Goal: Task Accomplishment & Management: Use online tool/utility

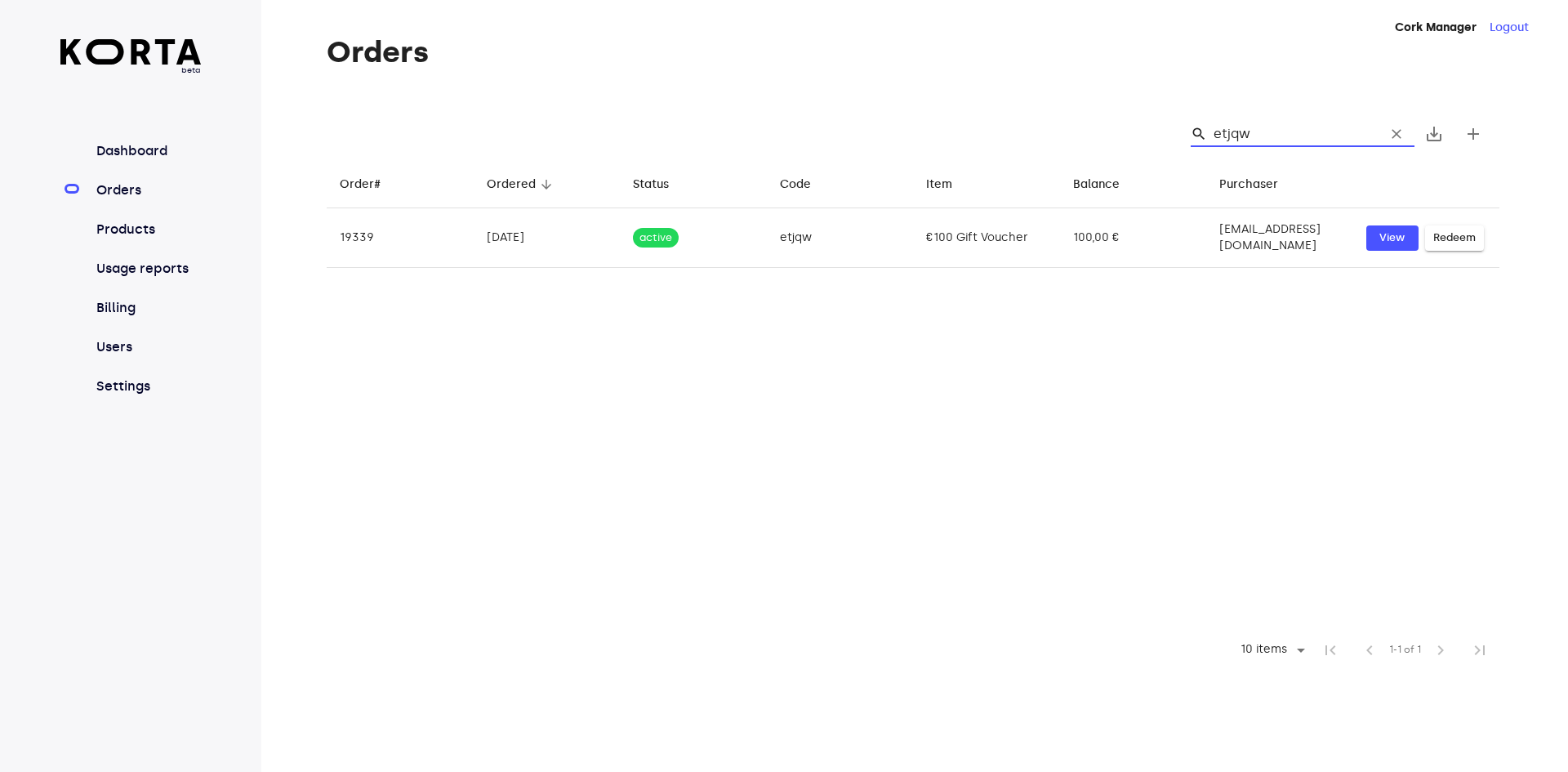
drag, startPoint x: 1262, startPoint y: 133, endPoint x: 1199, endPoint y: 131, distance: 63.0
click at [1199, 131] on div "search etjqw clear" at bounding box center [1302, 134] width 223 height 26
type input "etjqw"
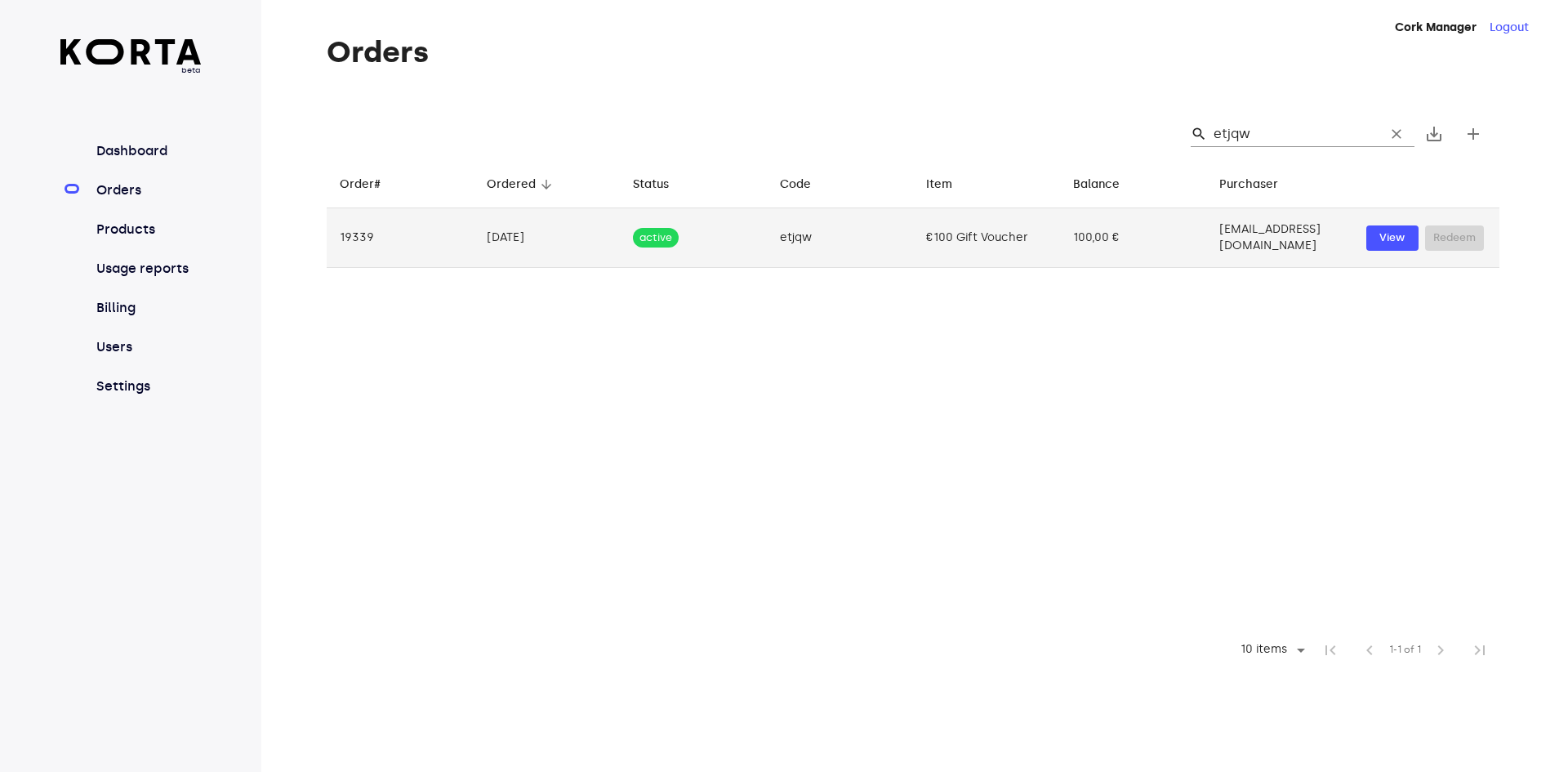
click at [878, 222] on td "etjqw" at bounding box center [840, 238] width 147 height 60
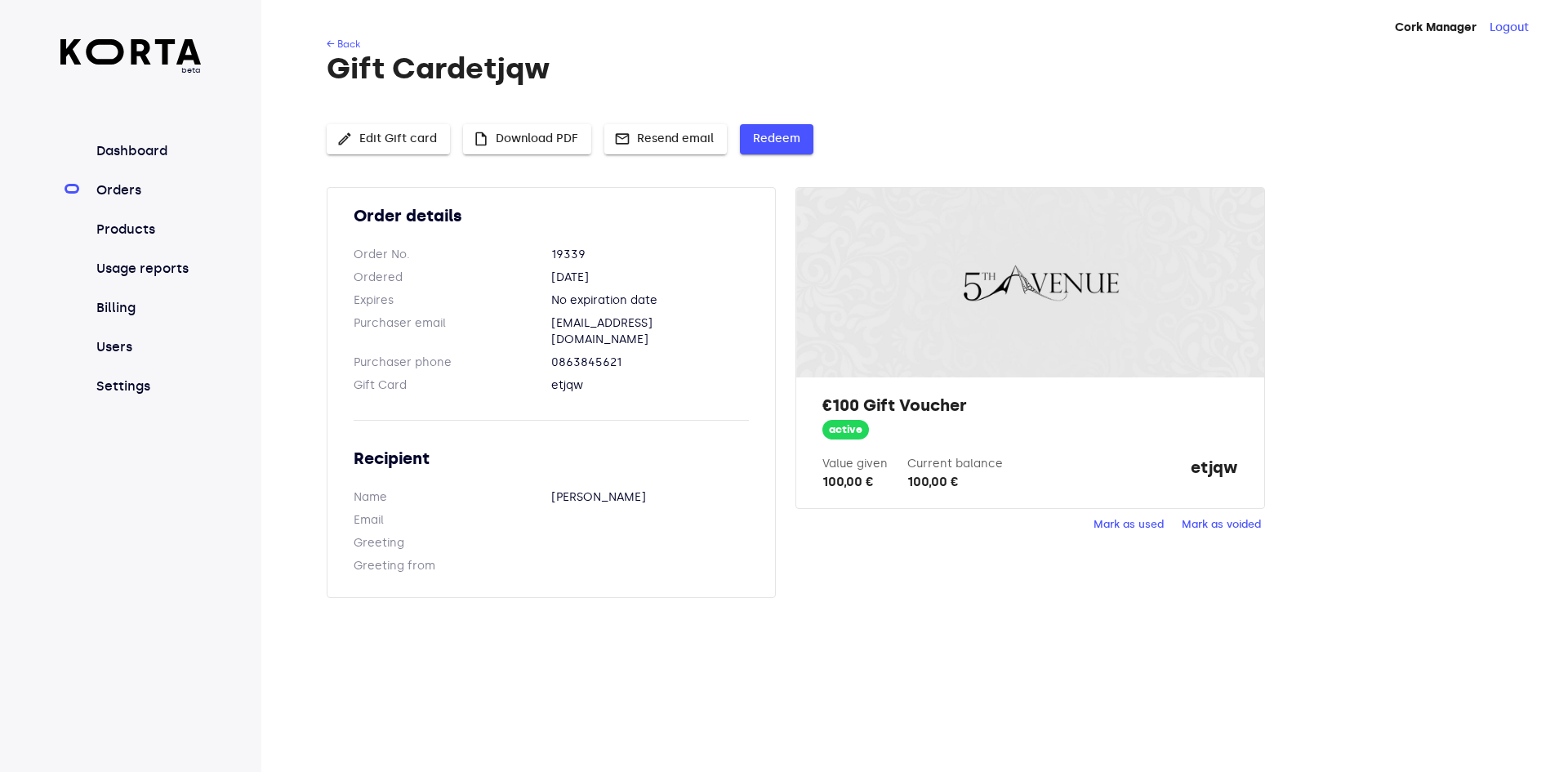
click at [779, 131] on span "Redeem" at bounding box center [776, 139] width 47 height 21
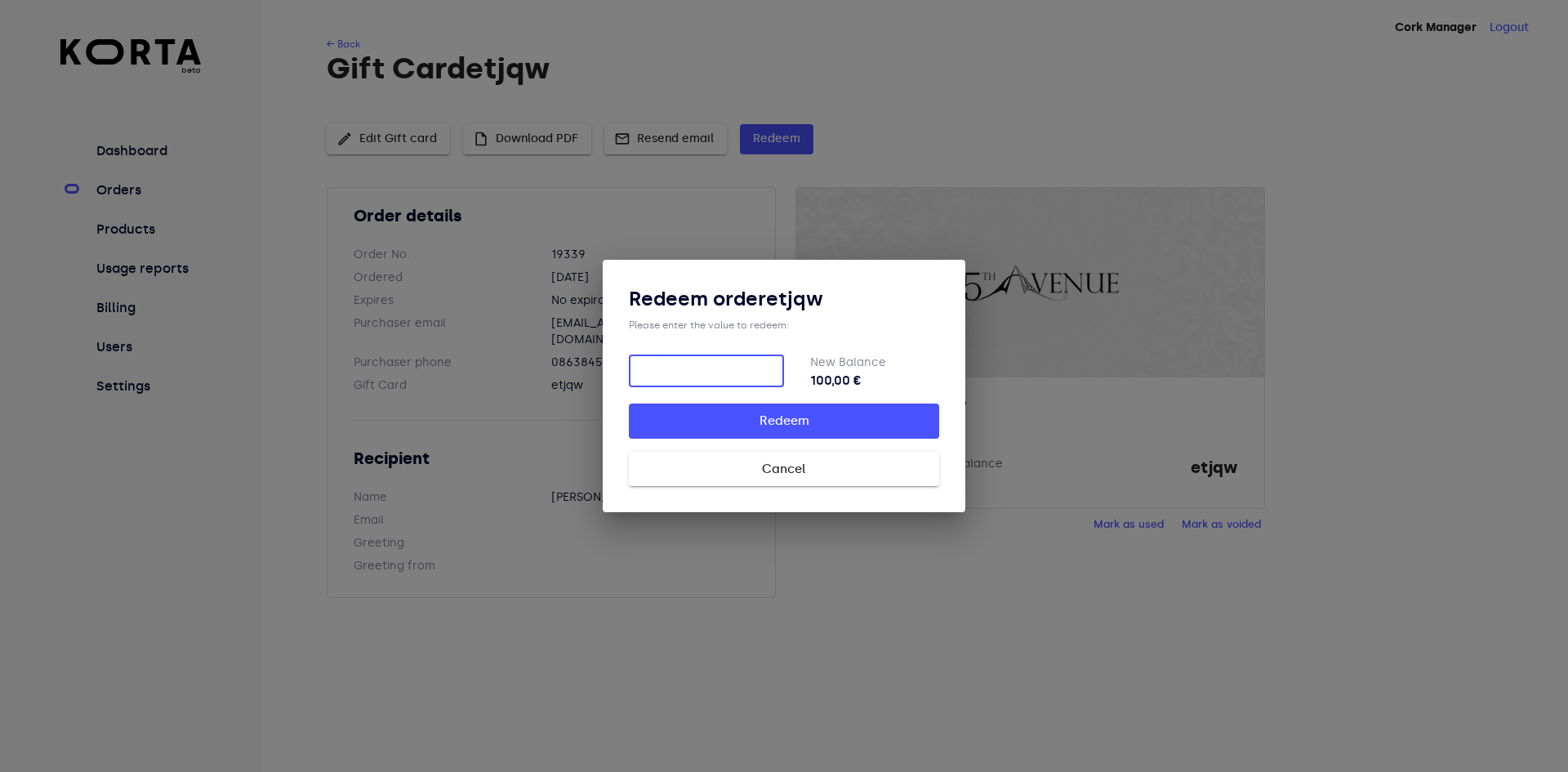
click at [682, 376] on input "number" at bounding box center [706, 371] width 155 height 33
type input "100"
click at [722, 425] on span "Redeem" at bounding box center [784, 420] width 258 height 21
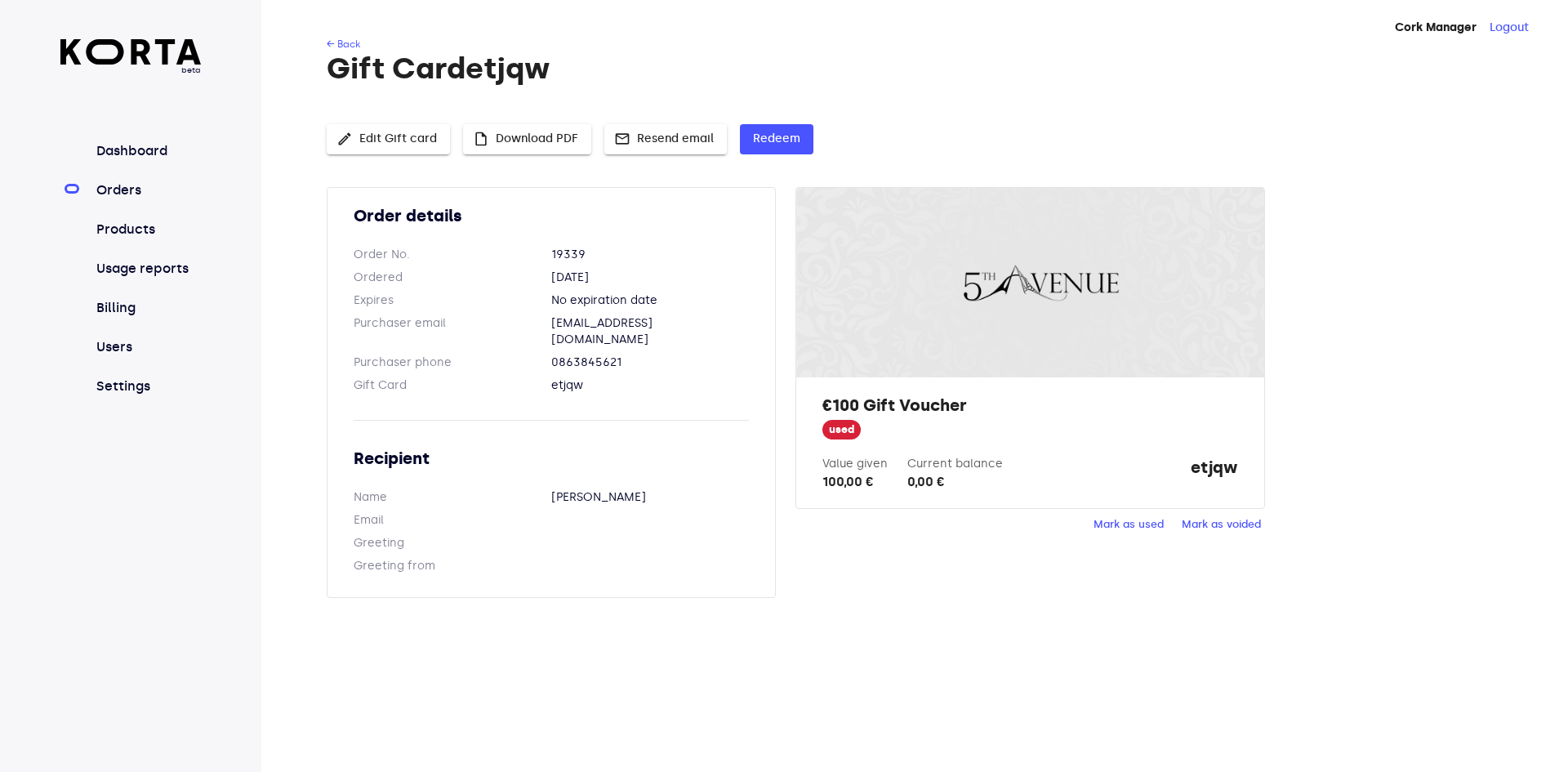
click at [122, 188] on link "Orders" at bounding box center [147, 190] width 109 height 20
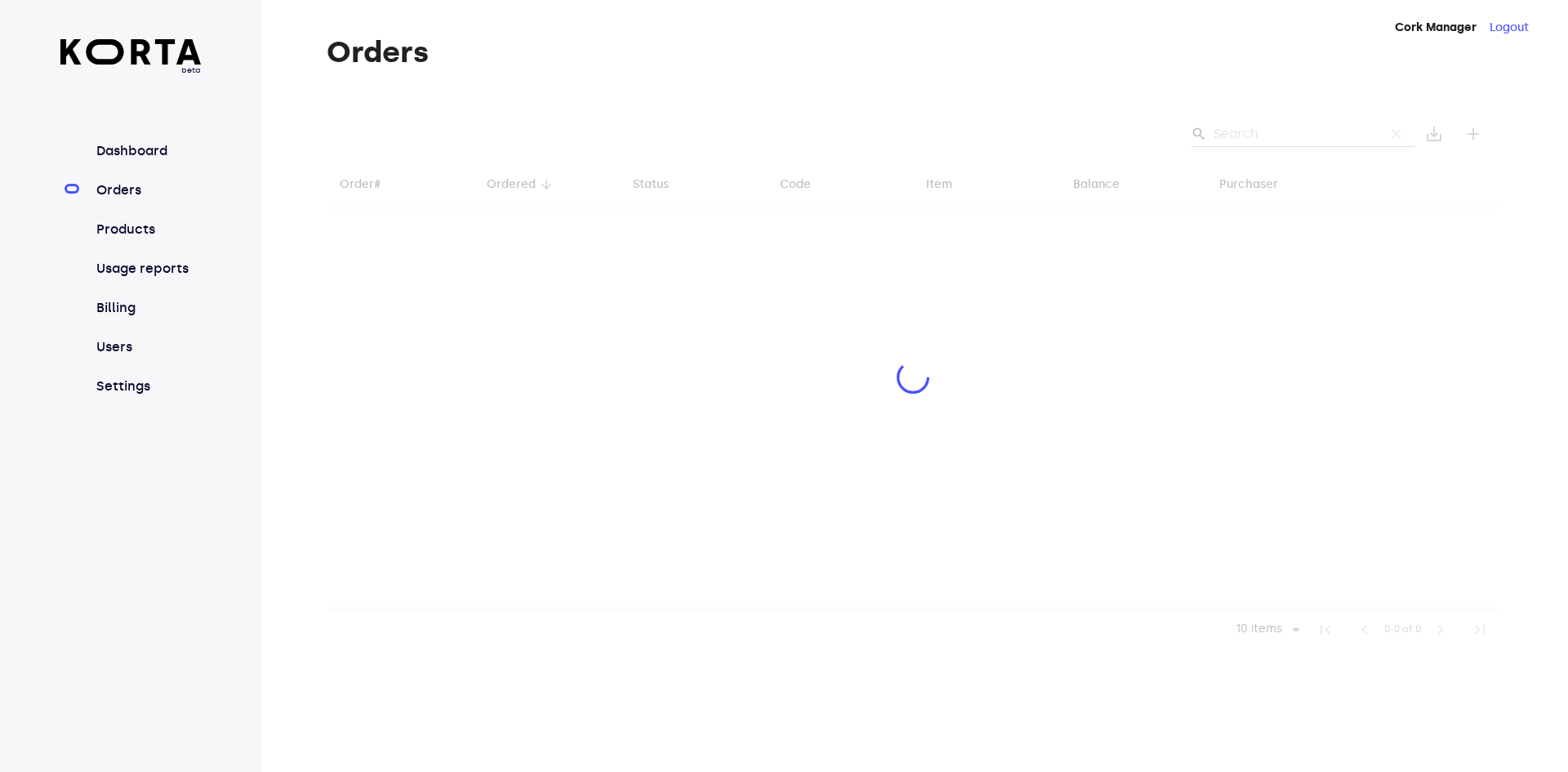
click at [1274, 133] on div at bounding box center [913, 379] width 1173 height 543
click at [1272, 131] on div at bounding box center [913, 379] width 1173 height 543
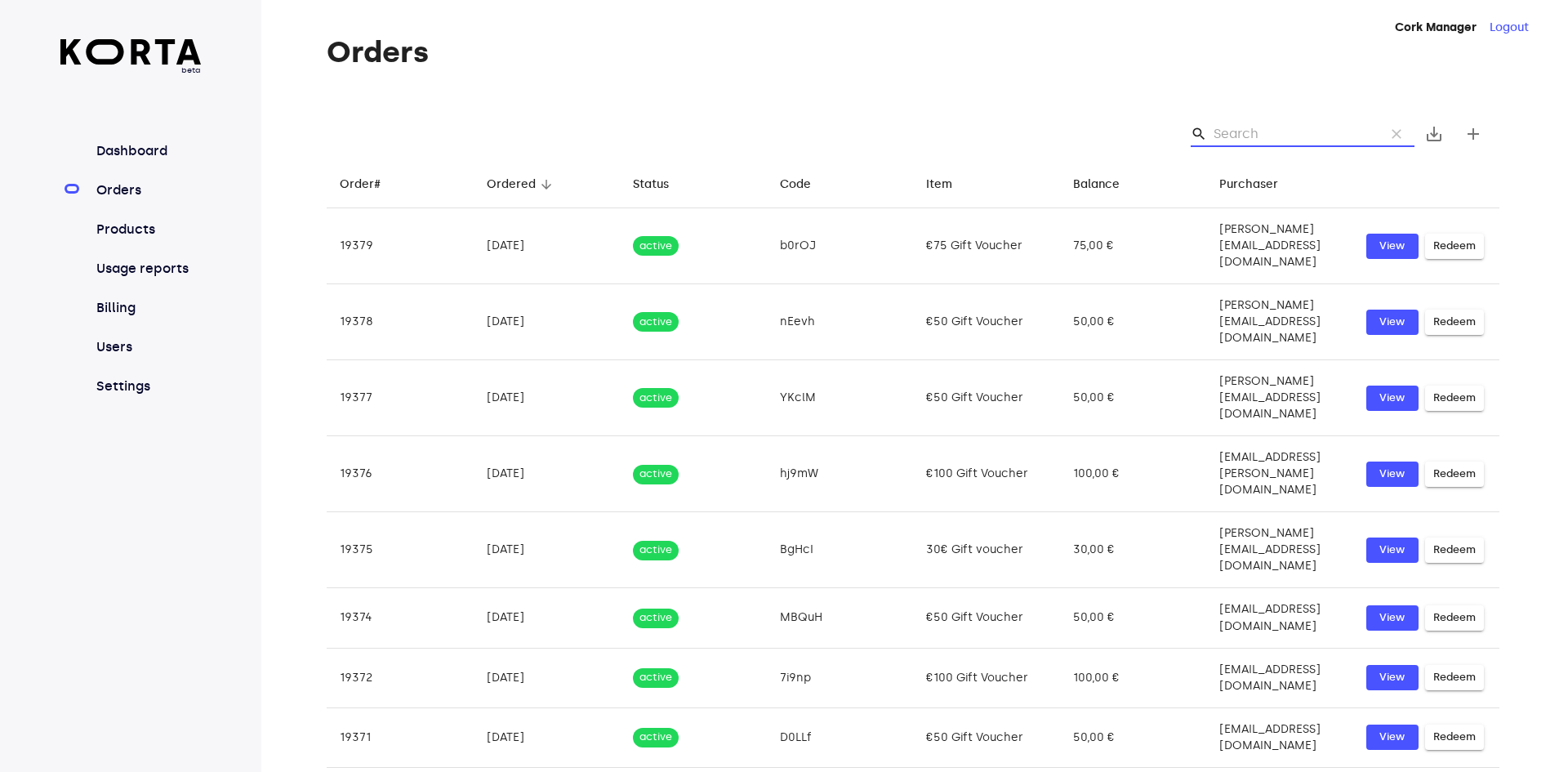
click at [1272, 131] on input "Search" at bounding box center [1292, 134] width 158 height 26
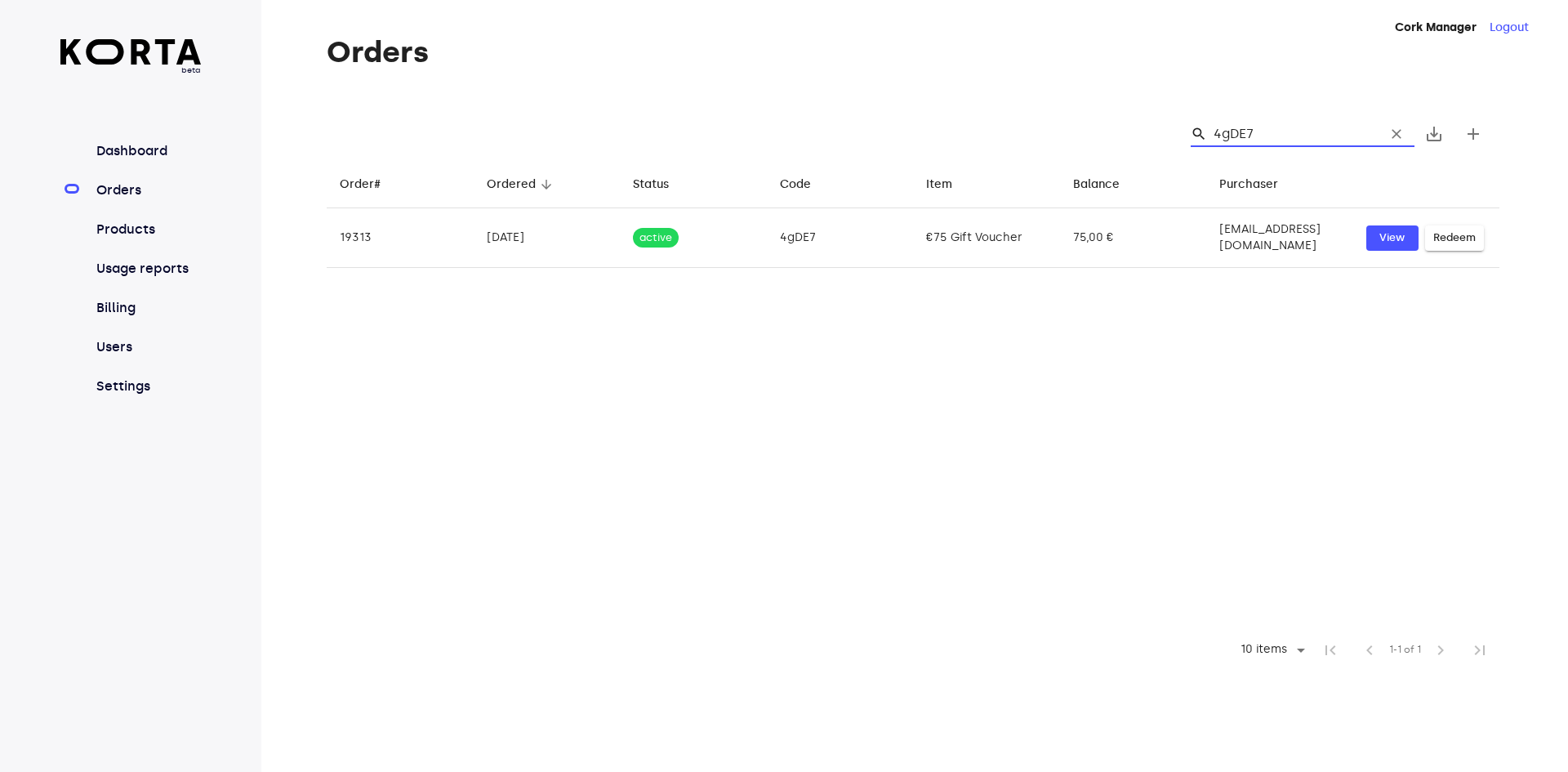
drag, startPoint x: 1289, startPoint y: 134, endPoint x: 1176, endPoint y: 115, distance: 114.6
click at [1176, 115] on div "search 4gDE7 clear save_alt add" at bounding box center [913, 134] width 1173 height 52
type input "4gDE7"
drag, startPoint x: 1288, startPoint y: 130, endPoint x: 1178, endPoint y: 129, distance: 110.0
click at [1178, 129] on div "search 4gDE7 clear save_alt add" at bounding box center [913, 134] width 1173 height 52
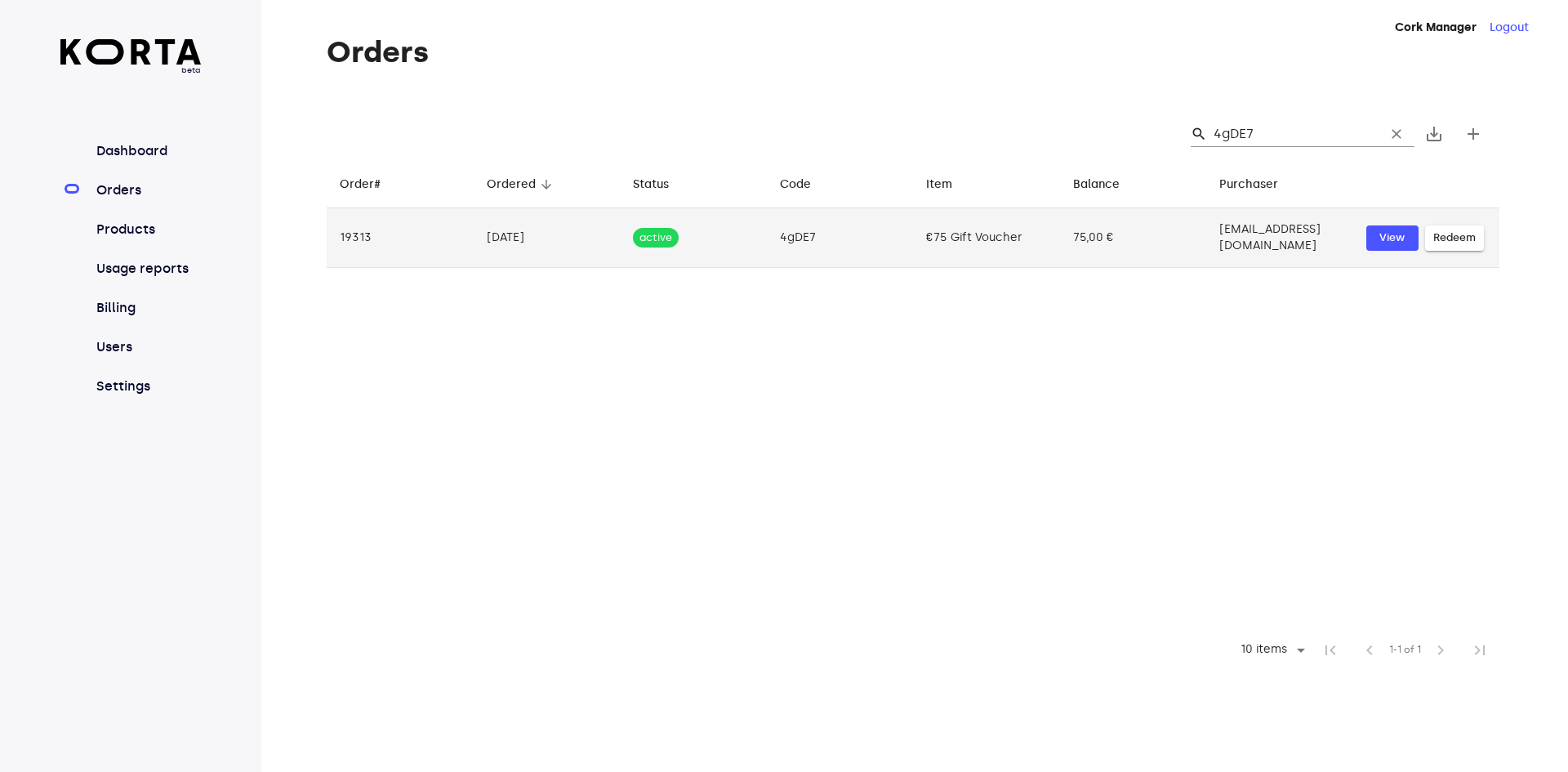
click at [1468, 231] on span "Redeem" at bounding box center [1454, 238] width 43 height 19
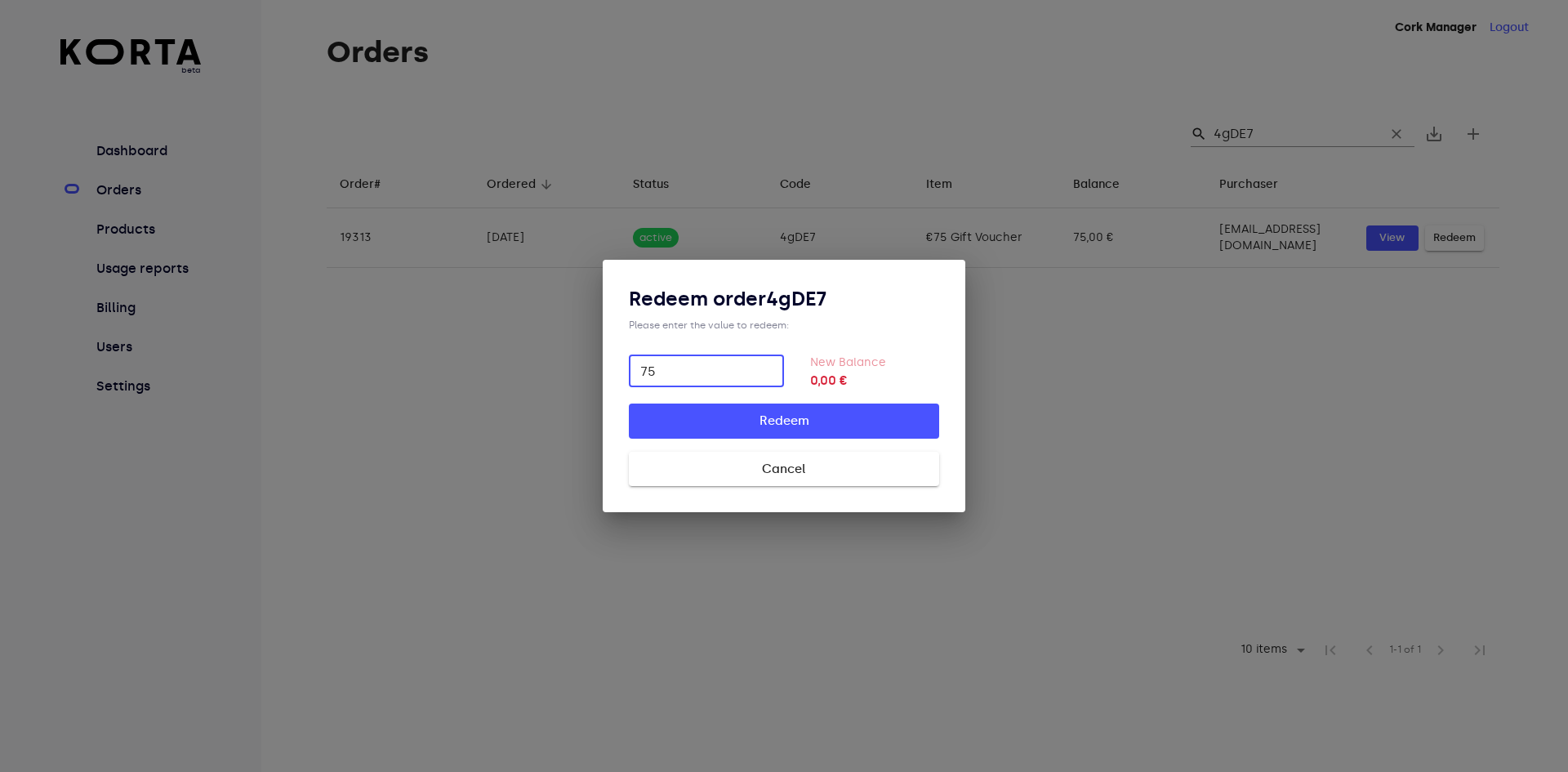
type input "75"
click at [843, 412] on span "Redeem" at bounding box center [784, 420] width 258 height 21
